Goal: Information Seeking & Learning: Learn about a topic

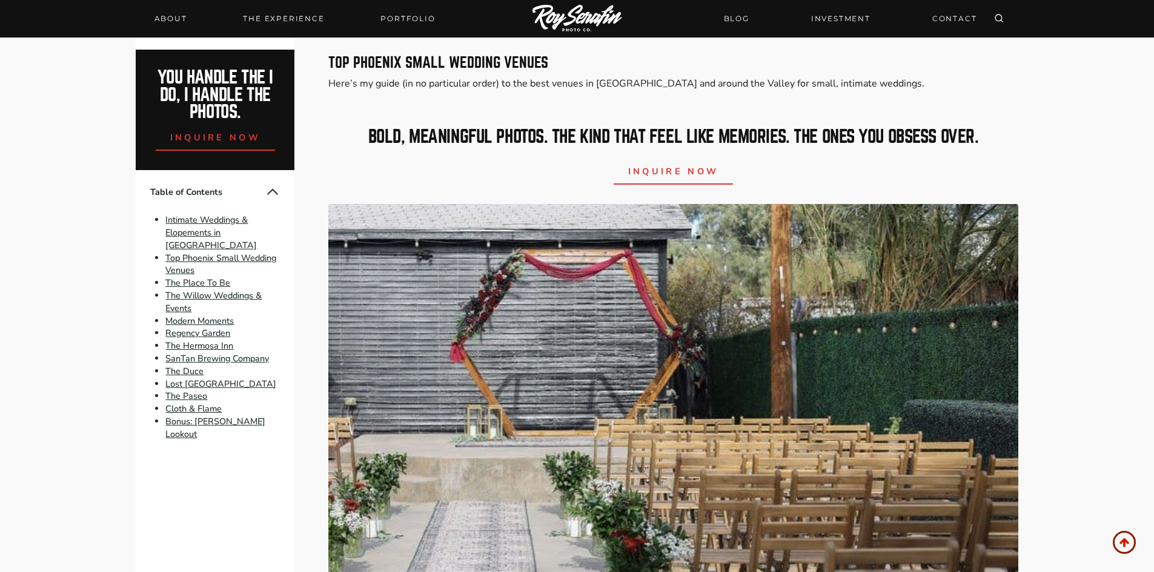
scroll to position [727, 0]
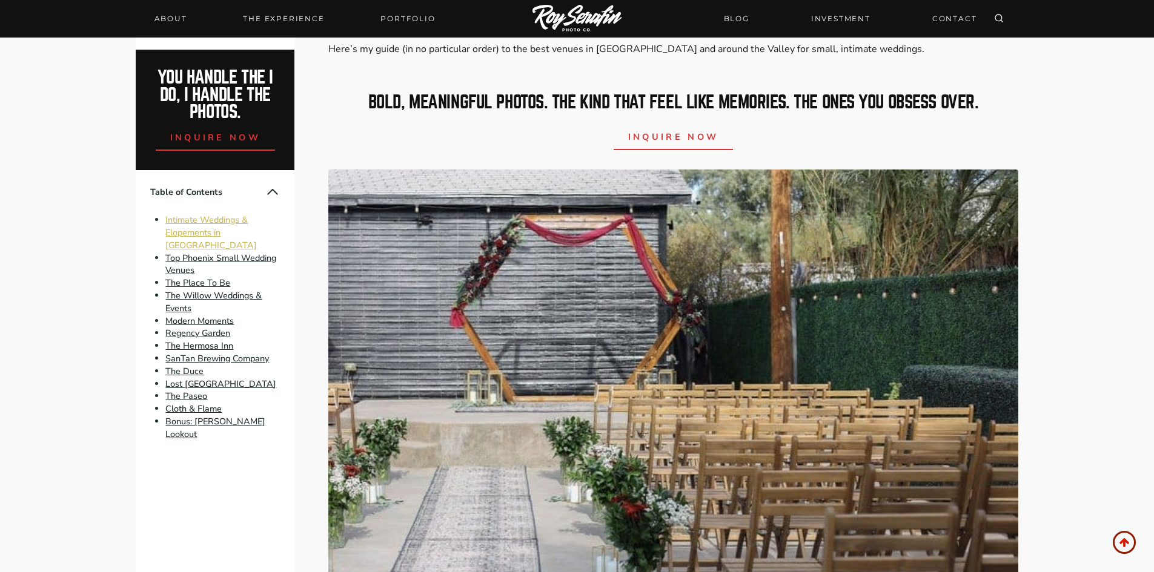
click at [228, 227] on link "Intimate Weddings & Elopements in [GEOGRAPHIC_DATA]" at bounding box center [210, 233] width 91 height 38
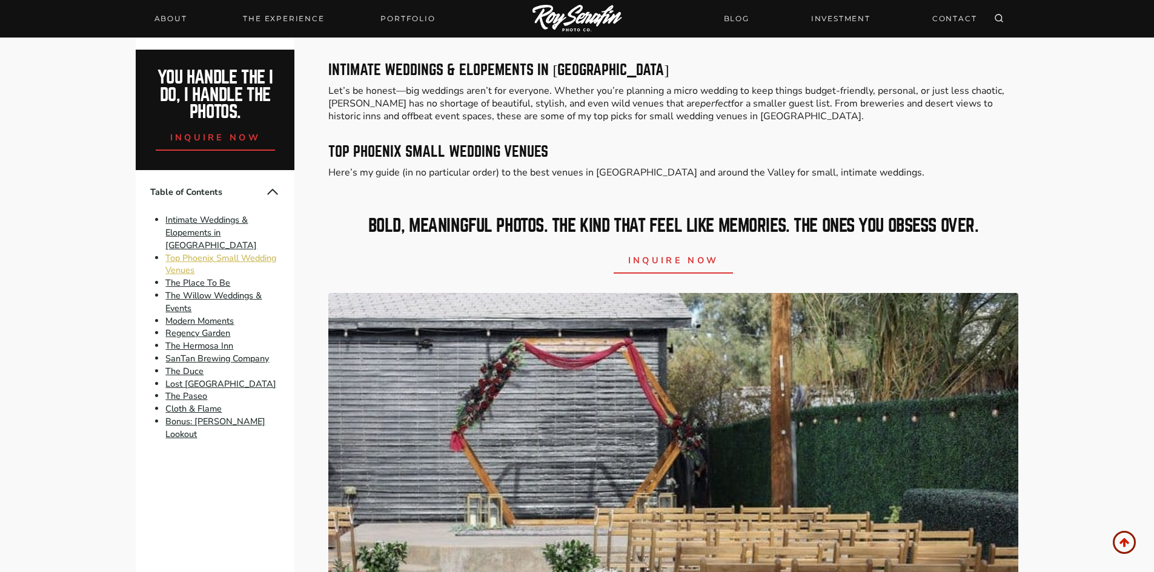
click at [214, 252] on link "Top Phoenix Small Wedding Venues" at bounding box center [220, 264] width 111 height 25
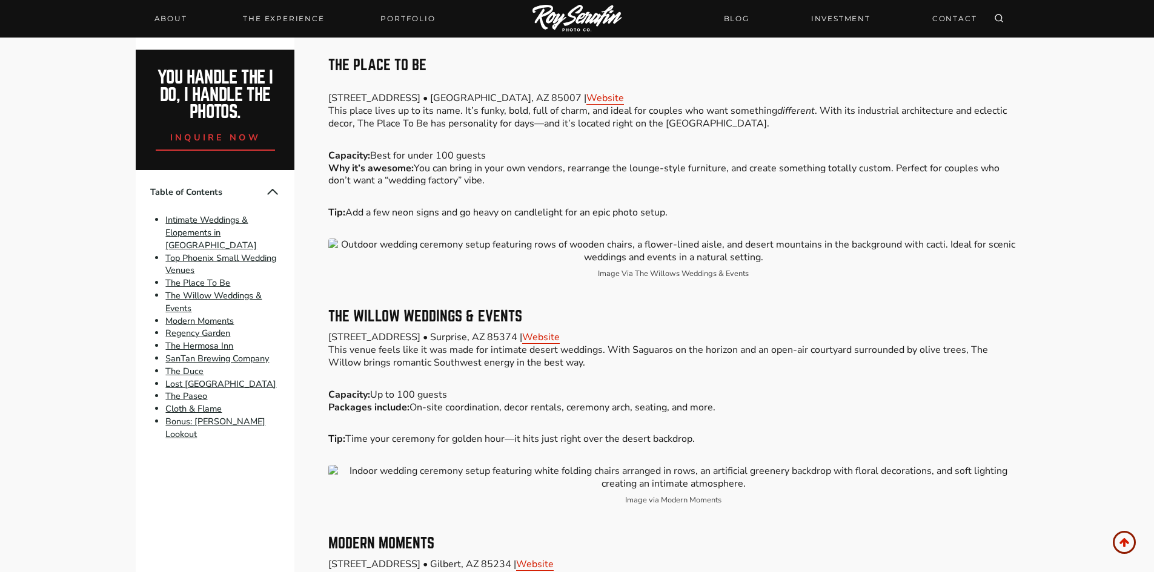
scroll to position [1411, 0]
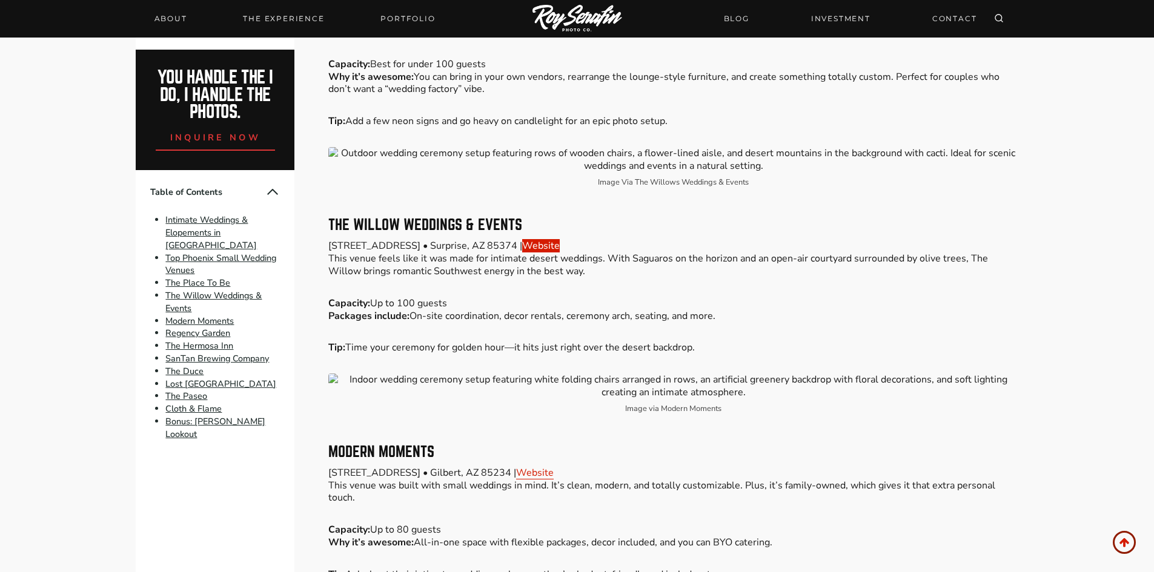
click at [560, 239] on link "Website" at bounding box center [541, 245] width 38 height 13
click at [200, 231] on link "Intimate Weddings & Elopements in [GEOGRAPHIC_DATA]" at bounding box center [210, 233] width 91 height 38
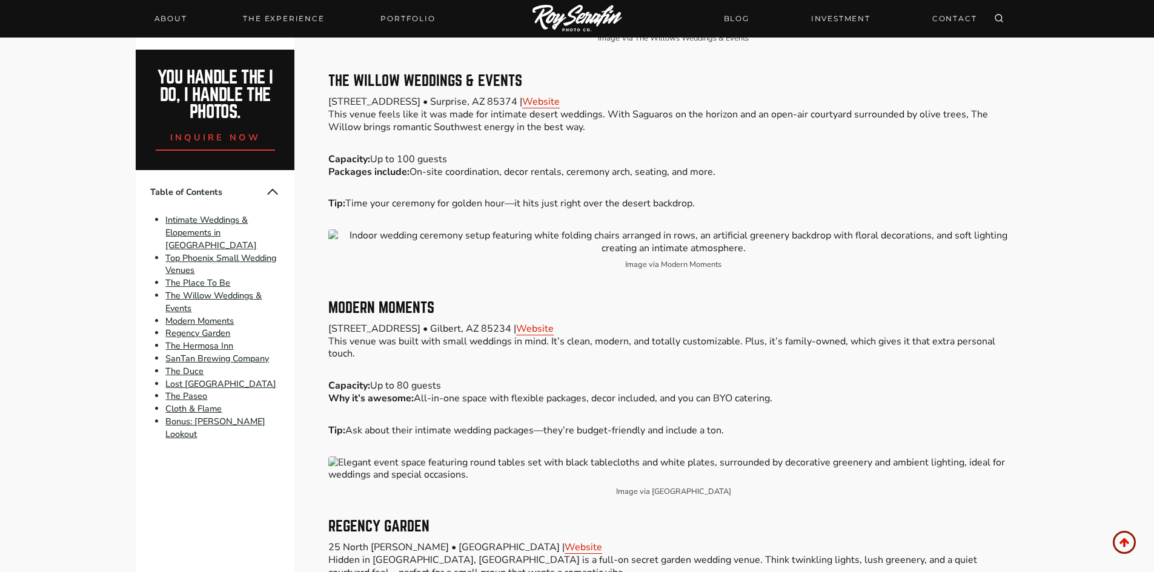
scroll to position [1572, 0]
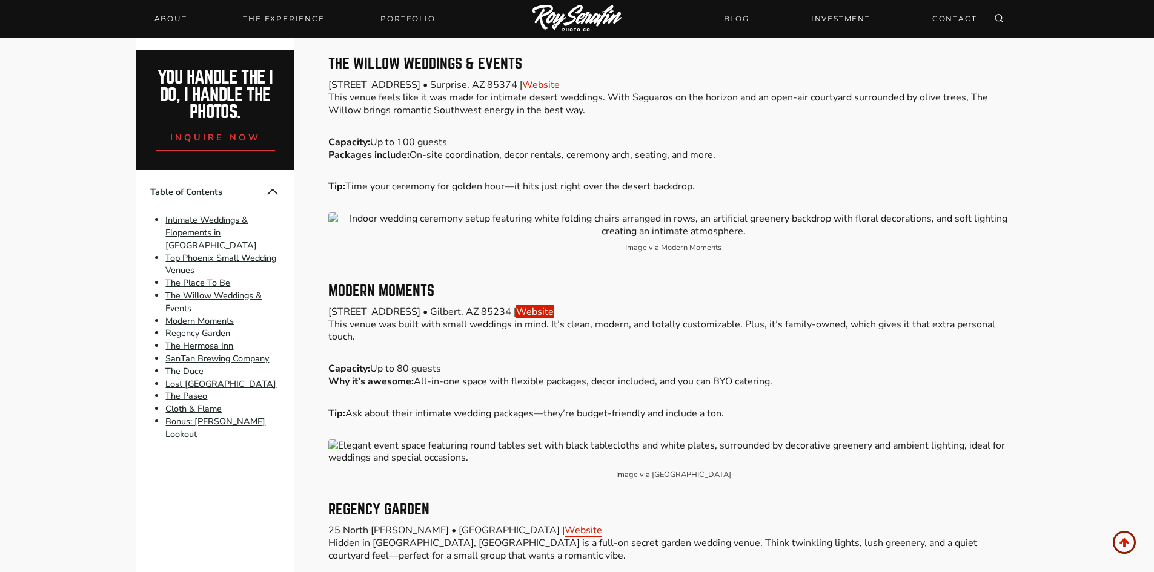
click at [552, 305] on link "Website" at bounding box center [535, 311] width 38 height 13
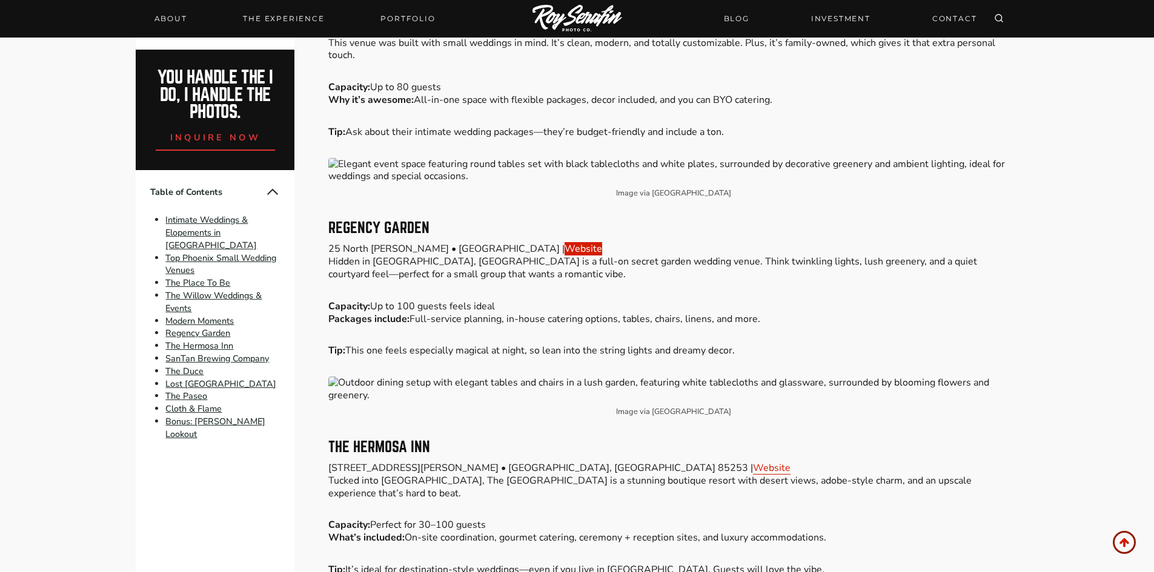
scroll to position [1875, 0]
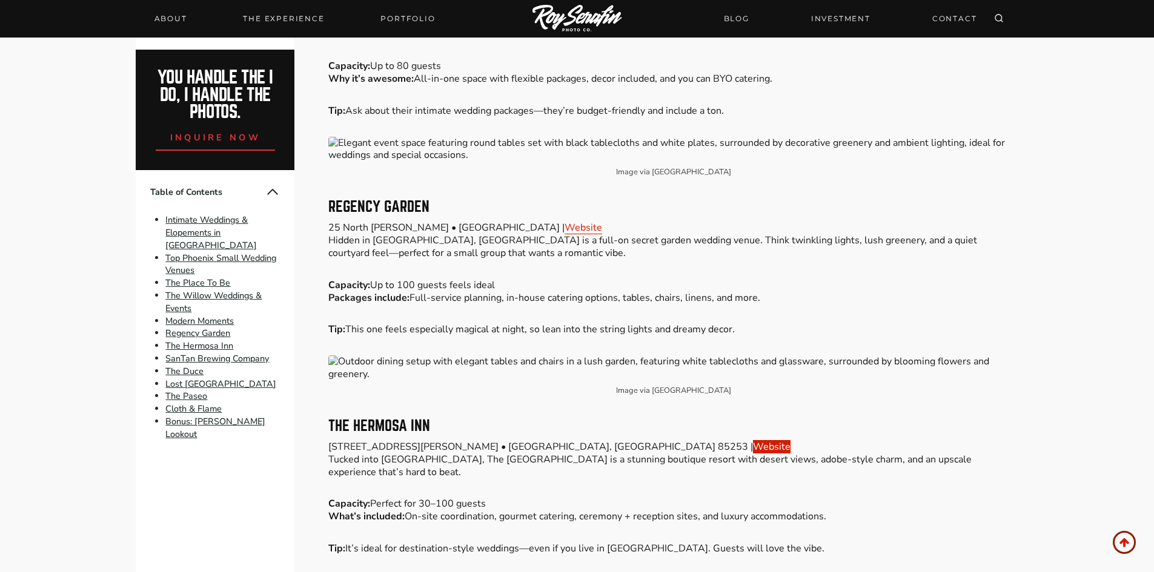
click at [753, 440] on link "Website" at bounding box center [772, 446] width 38 height 13
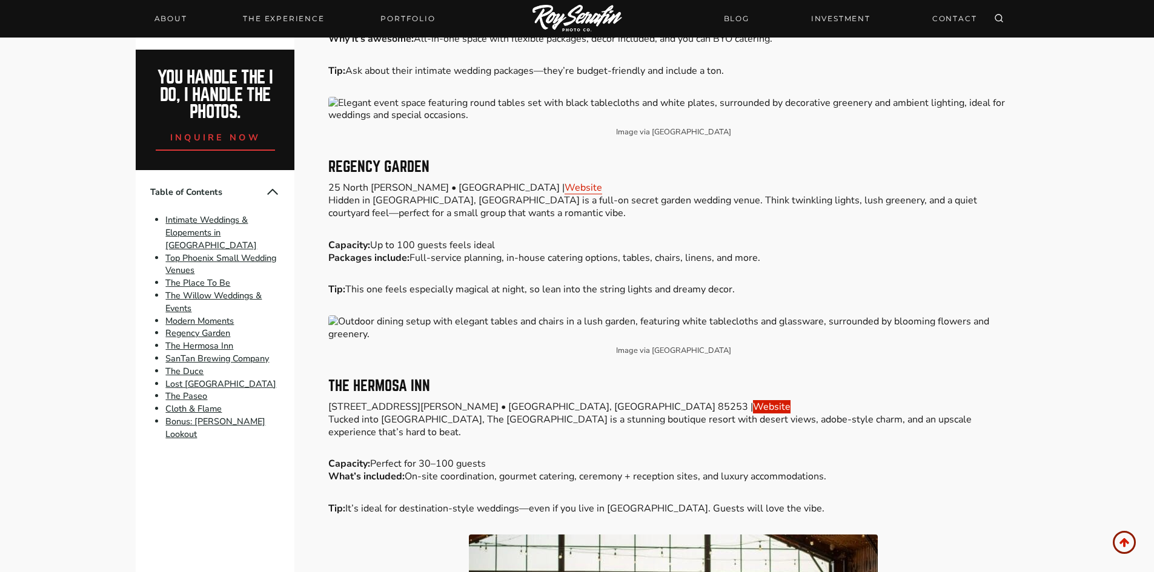
scroll to position [1936, 0]
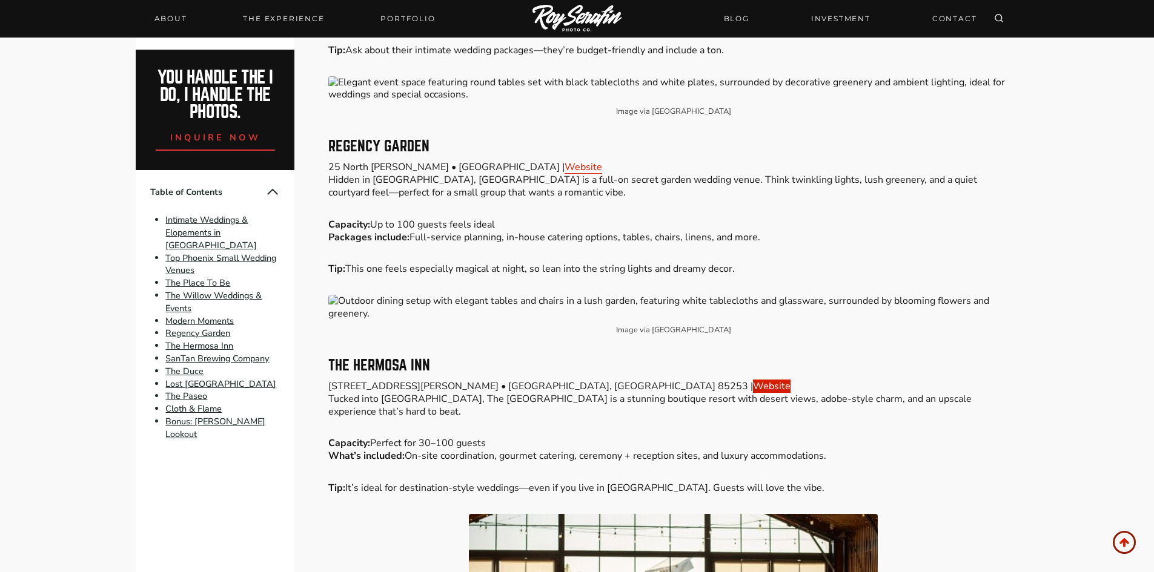
click at [753, 380] on link "Website" at bounding box center [772, 386] width 38 height 13
drag, startPoint x: 328, startPoint y: 337, endPoint x: 429, endPoint y: 341, distance: 100.6
click at [429, 359] on h3 "The Hermosa Inn" at bounding box center [672, 366] width 689 height 15
copy h3 "The Hermosa Inn"
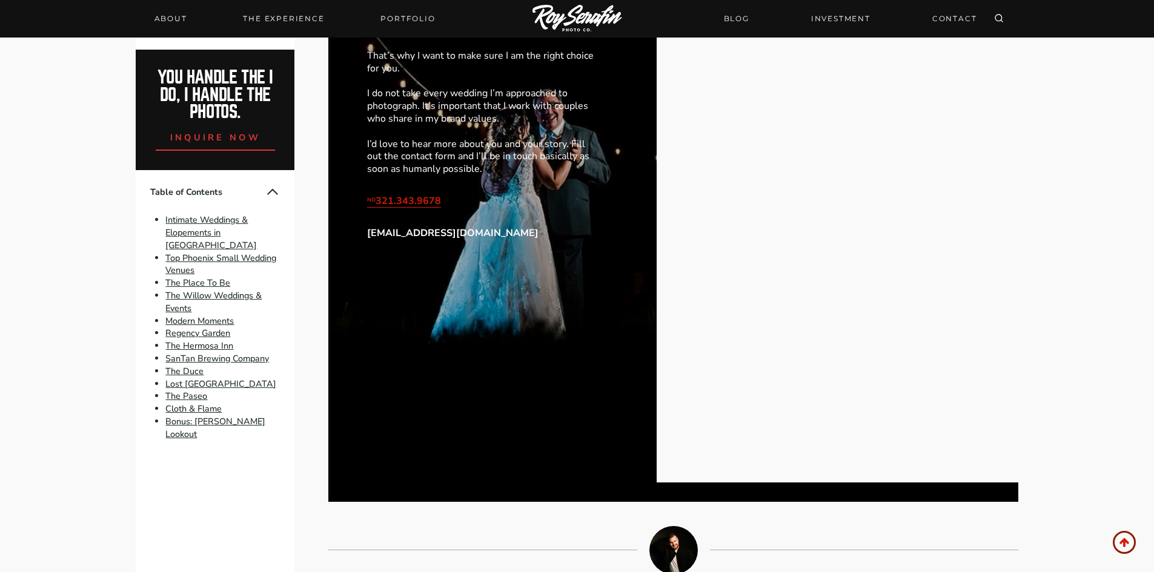
scroll to position [5267, 0]
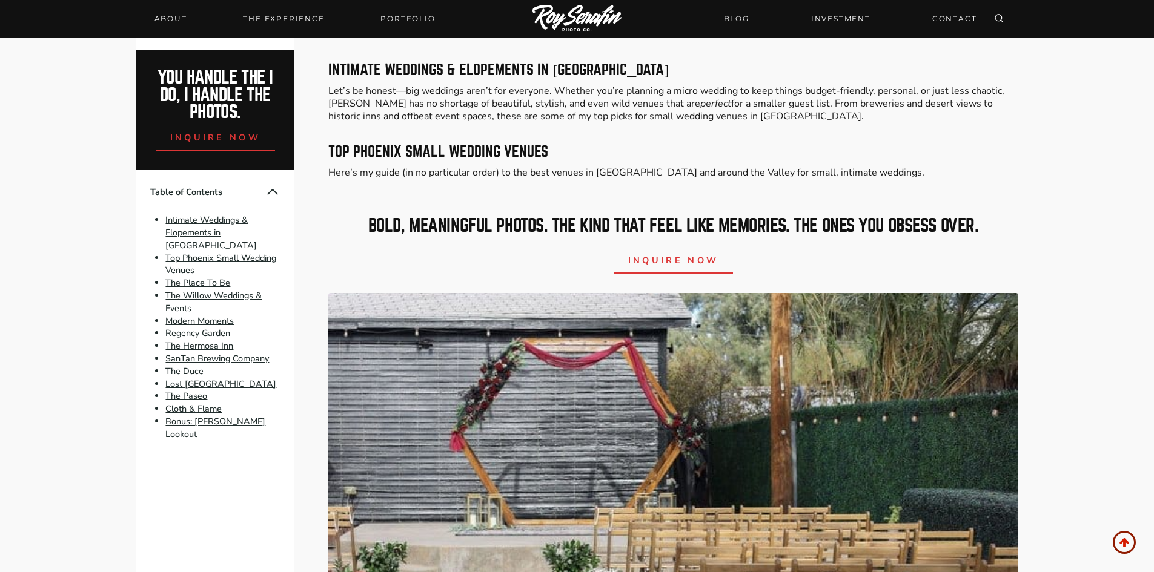
scroll to position [727, 0]
